Goal: Information Seeking & Learning: Learn about a topic

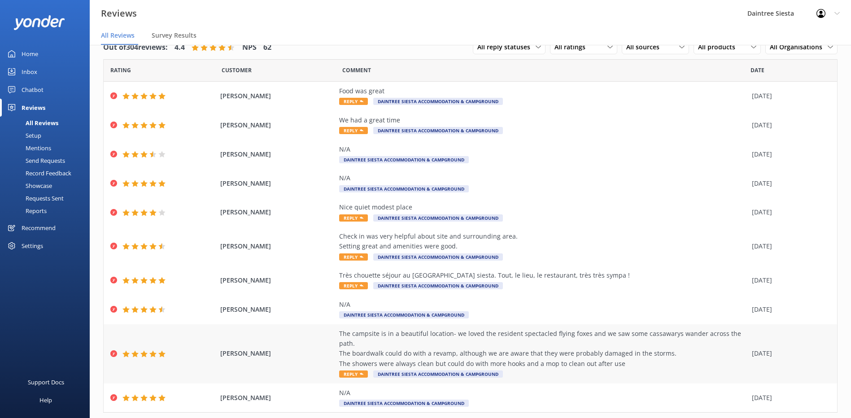
scroll to position [32, 0]
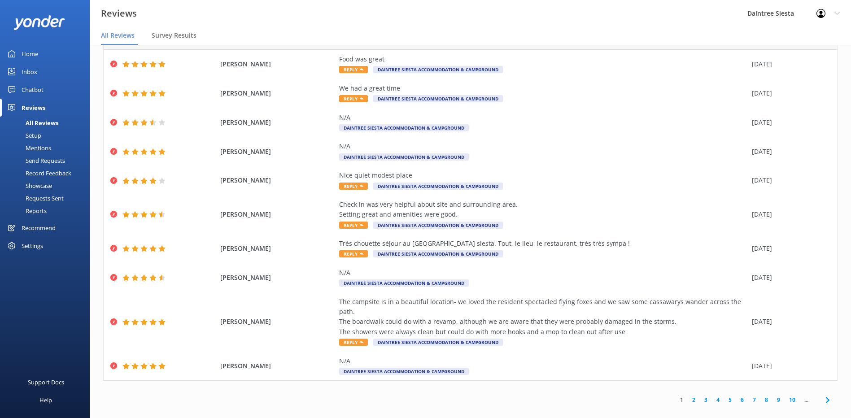
click at [688, 396] on link "2" at bounding box center [694, 400] width 12 height 9
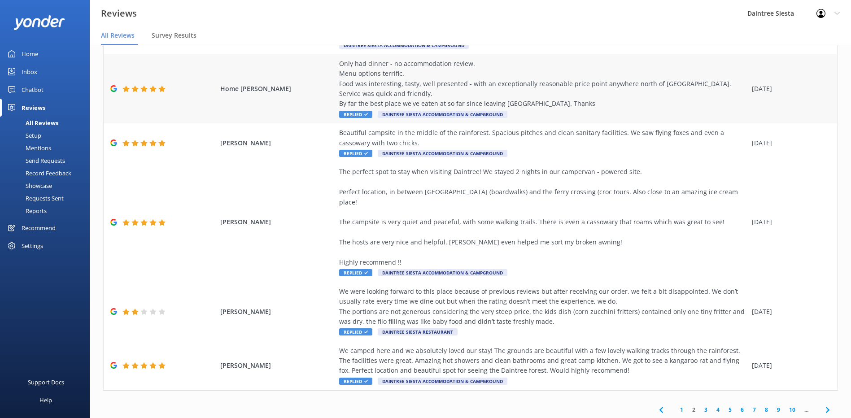
scroll to position [183, 0]
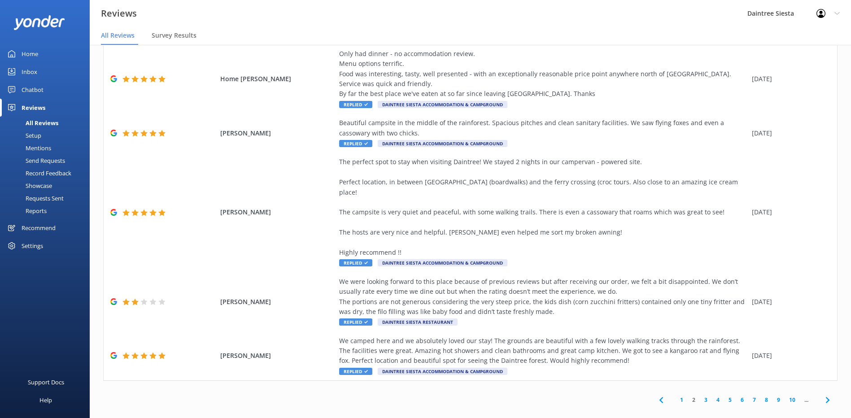
click at [823, 395] on icon at bounding box center [827, 400] width 11 height 11
